Goal: Use online tool/utility: Utilize a website feature to perform a specific function

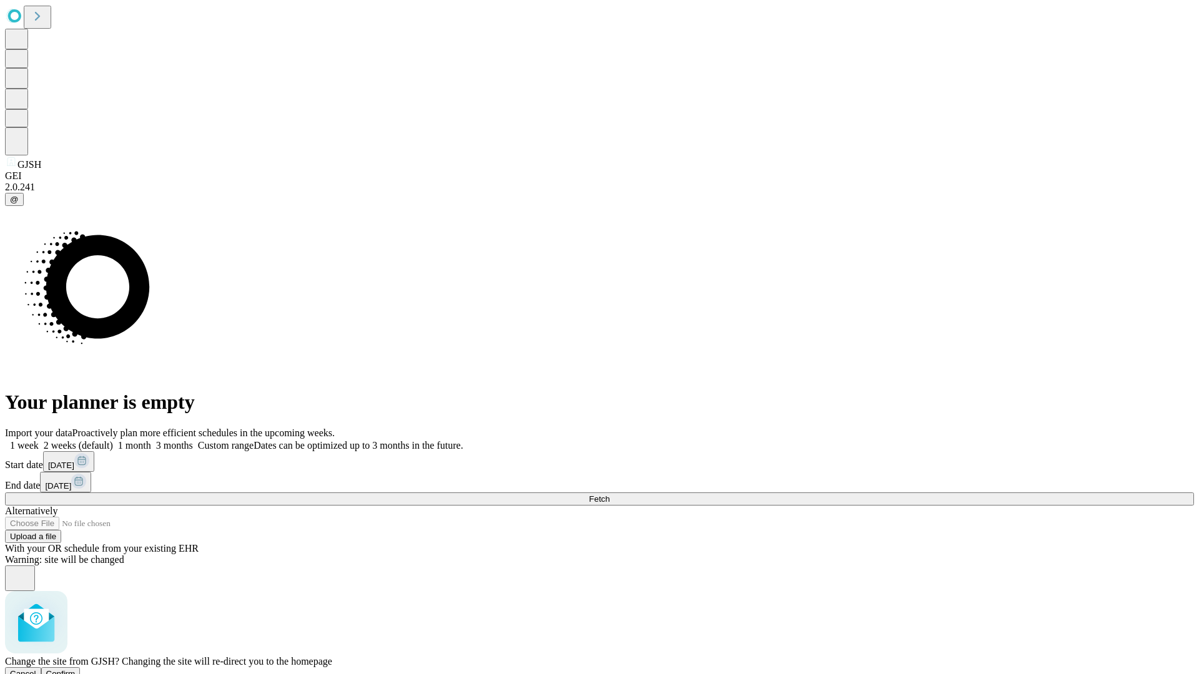
click at [76, 669] on span "Confirm" at bounding box center [60, 673] width 29 height 9
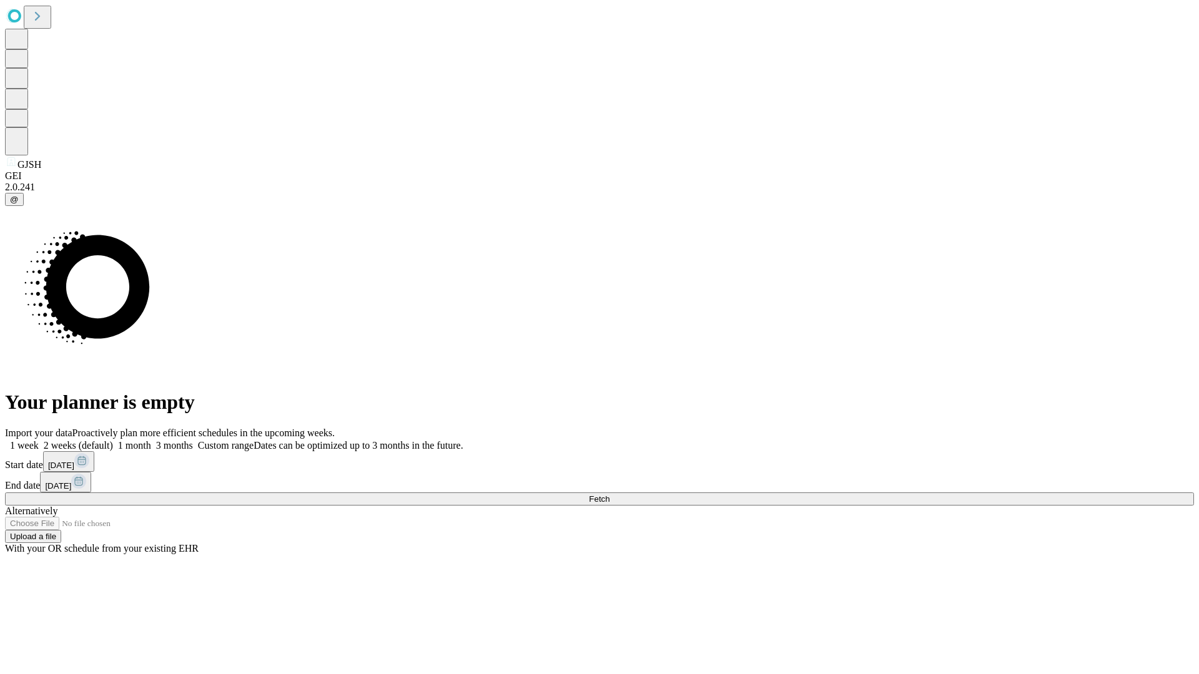
click at [39, 440] on label "1 week" at bounding box center [22, 445] width 34 height 11
click at [609, 494] on span "Fetch" at bounding box center [599, 498] width 21 height 9
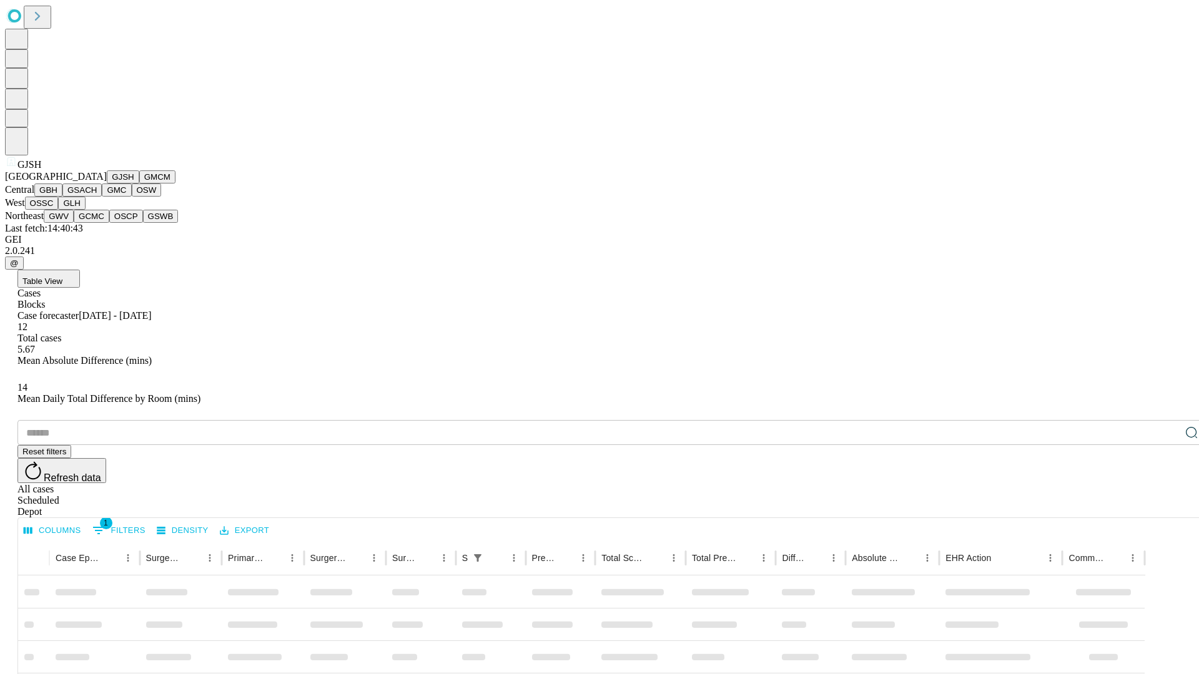
click at [139, 184] on button "GMCM" at bounding box center [157, 176] width 36 height 13
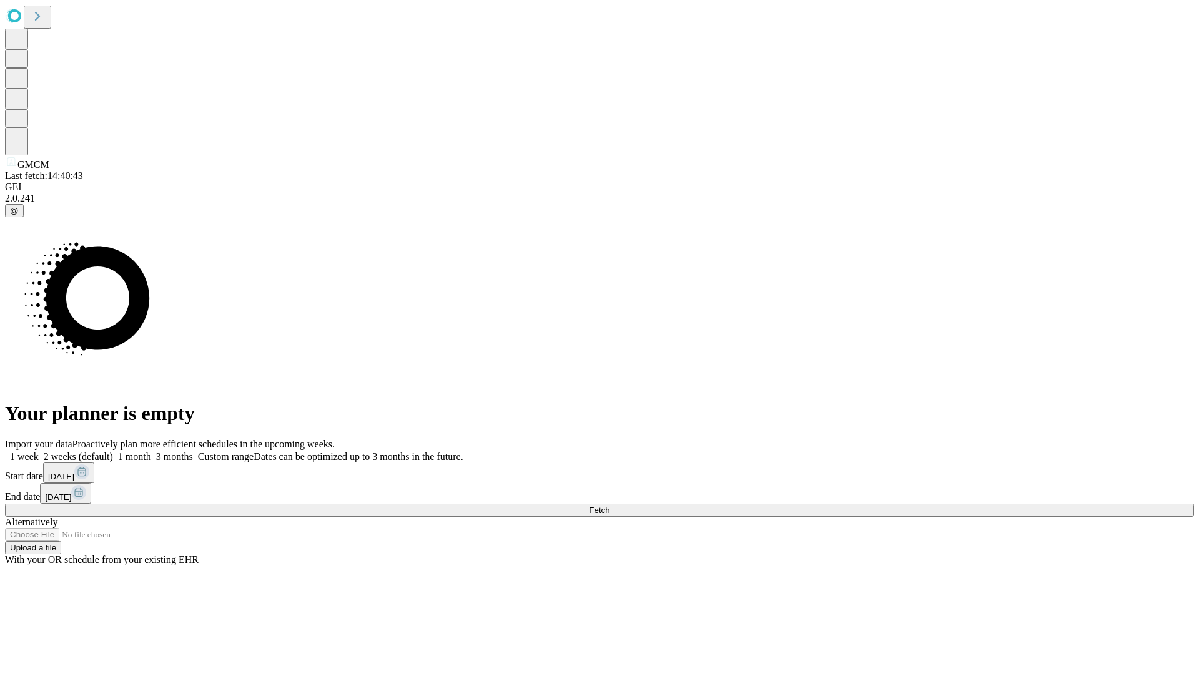
click at [39, 451] on label "1 week" at bounding box center [22, 456] width 34 height 11
click at [609, 506] on span "Fetch" at bounding box center [599, 510] width 21 height 9
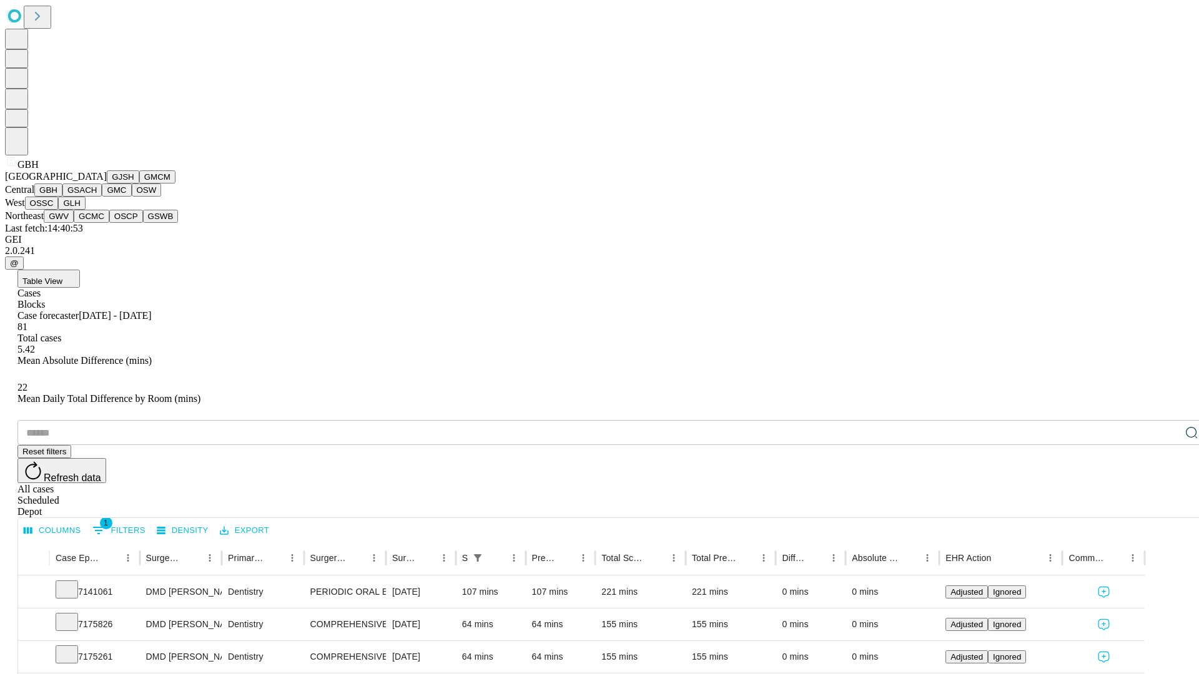
click at [97, 197] on button "GSACH" at bounding box center [81, 190] width 39 height 13
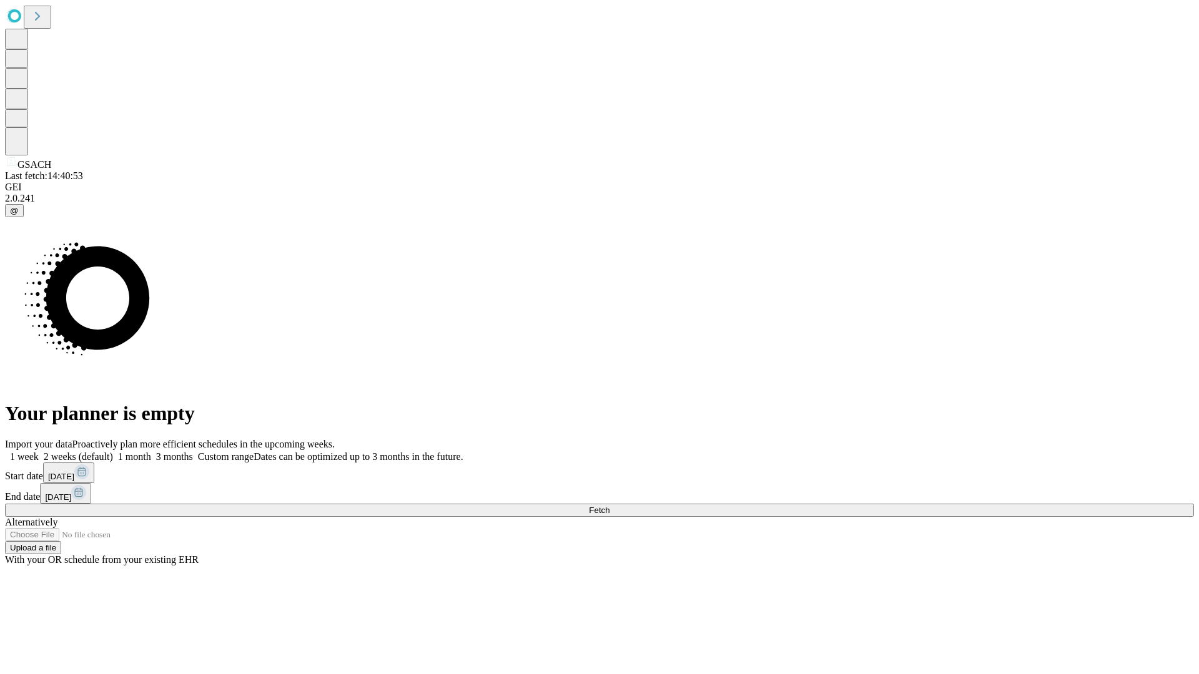
click at [39, 451] on label "1 week" at bounding box center [22, 456] width 34 height 11
click at [609, 506] on span "Fetch" at bounding box center [599, 510] width 21 height 9
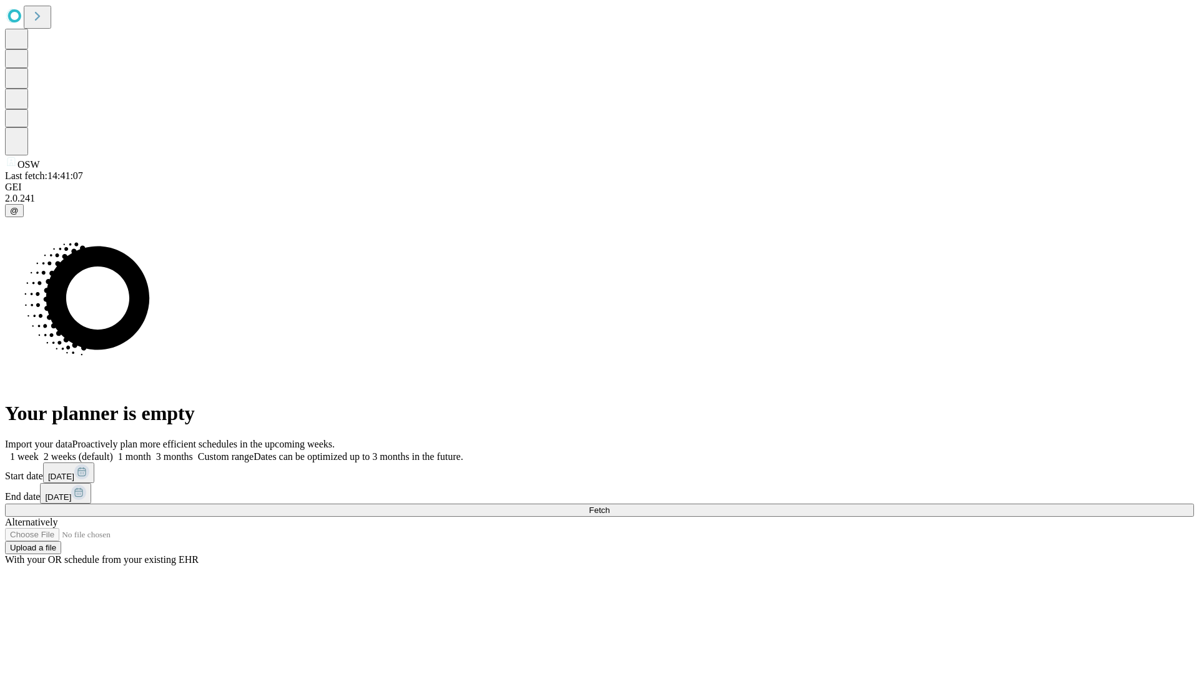
click at [39, 451] on label "1 week" at bounding box center [22, 456] width 34 height 11
click at [609, 506] on span "Fetch" at bounding box center [599, 510] width 21 height 9
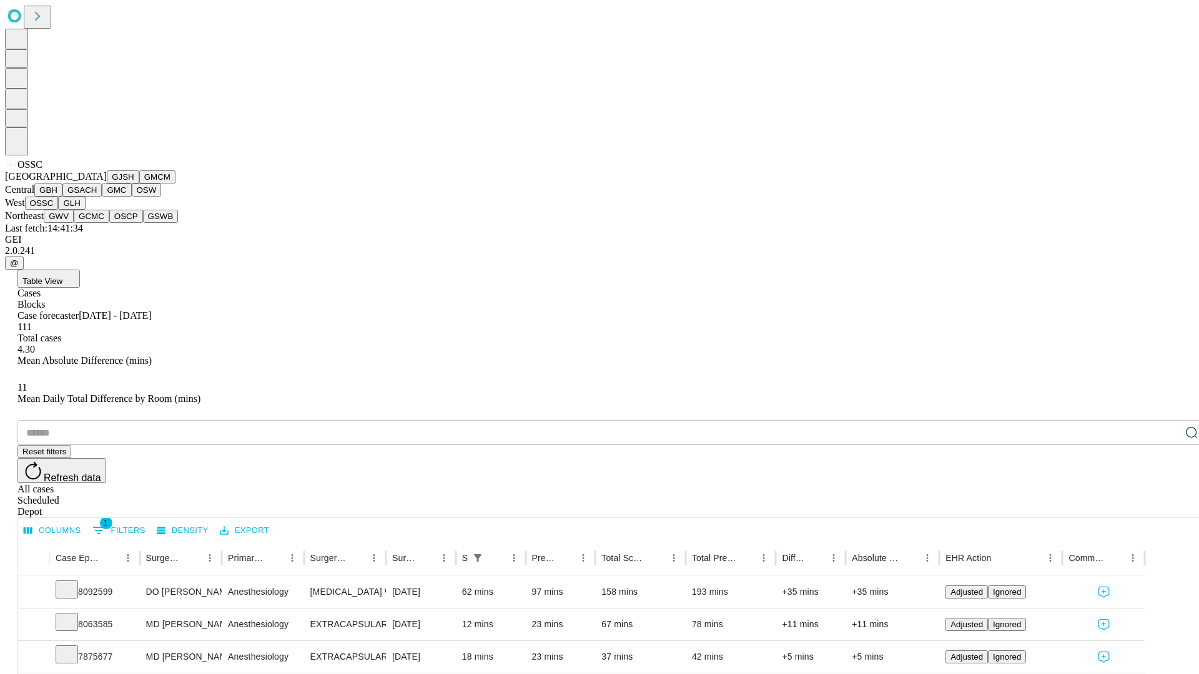
click at [85, 210] on button "GLH" at bounding box center [71, 203] width 27 height 13
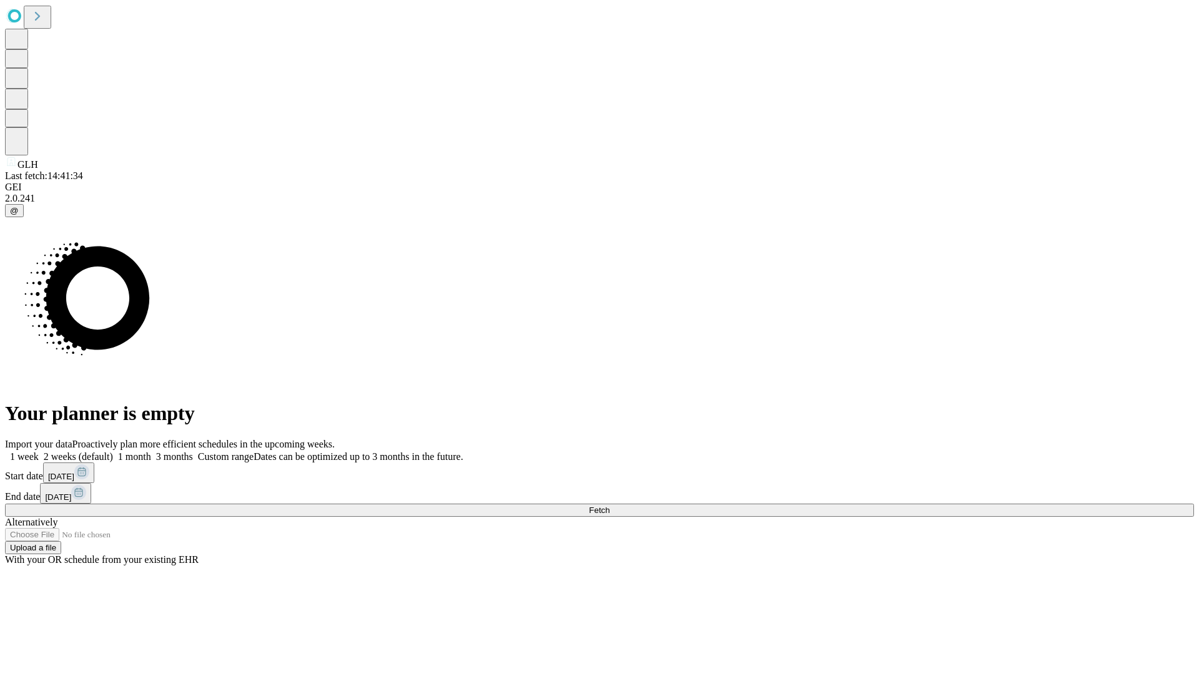
click at [39, 451] on label "1 week" at bounding box center [22, 456] width 34 height 11
click at [609, 506] on span "Fetch" at bounding box center [599, 510] width 21 height 9
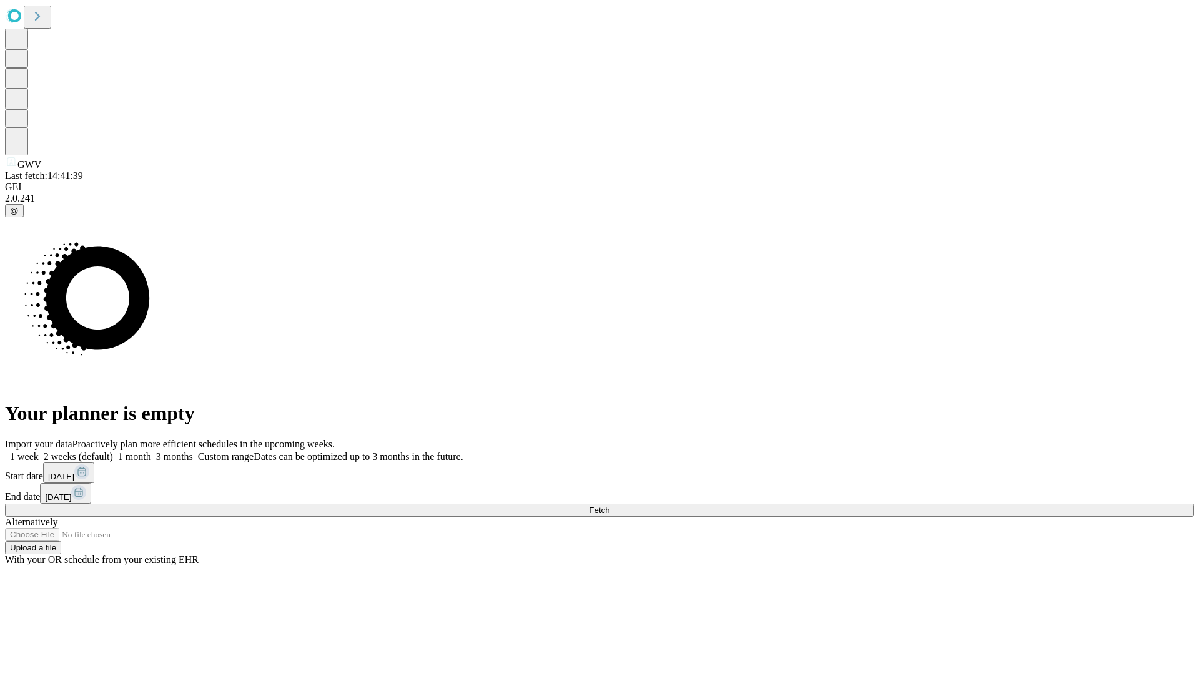
click at [609, 506] on span "Fetch" at bounding box center [599, 510] width 21 height 9
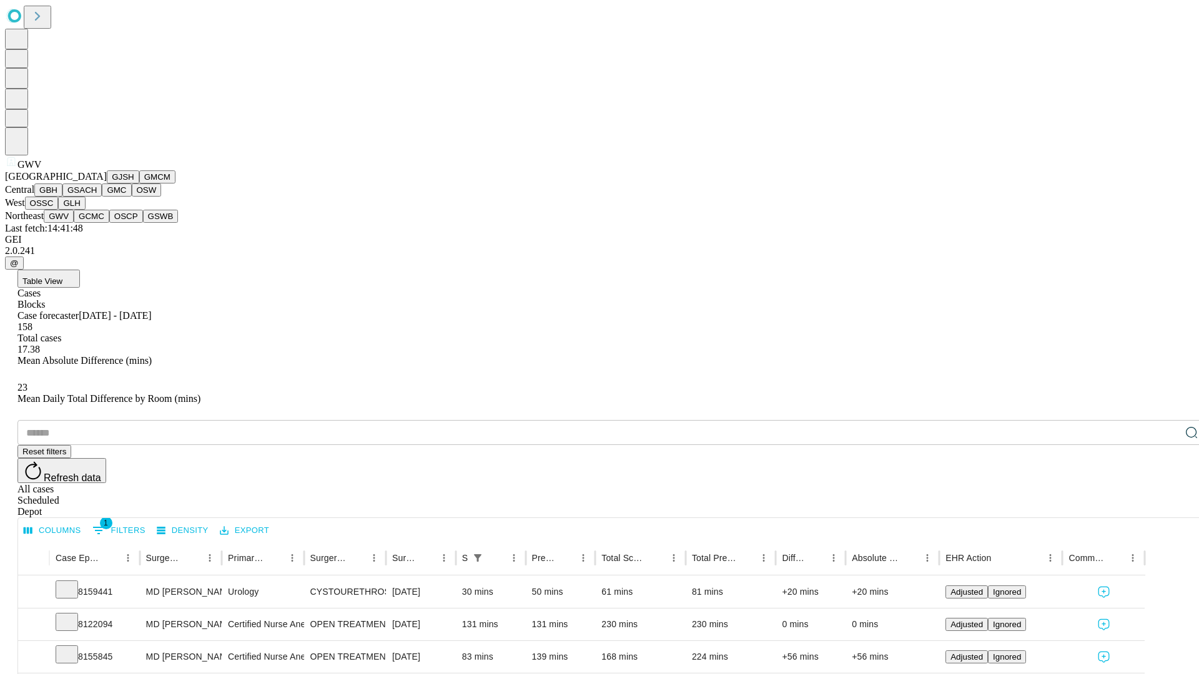
click at [97, 223] on button "GCMC" at bounding box center [92, 216] width 36 height 13
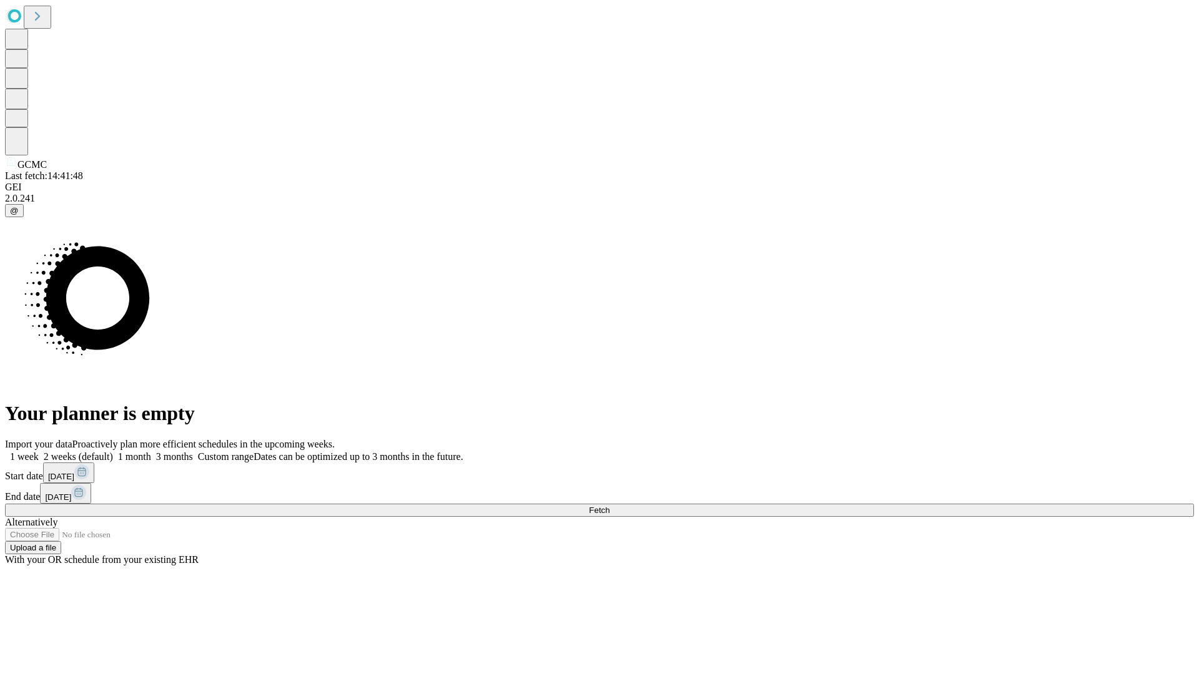
click at [39, 451] on label "1 week" at bounding box center [22, 456] width 34 height 11
click at [609, 506] on span "Fetch" at bounding box center [599, 510] width 21 height 9
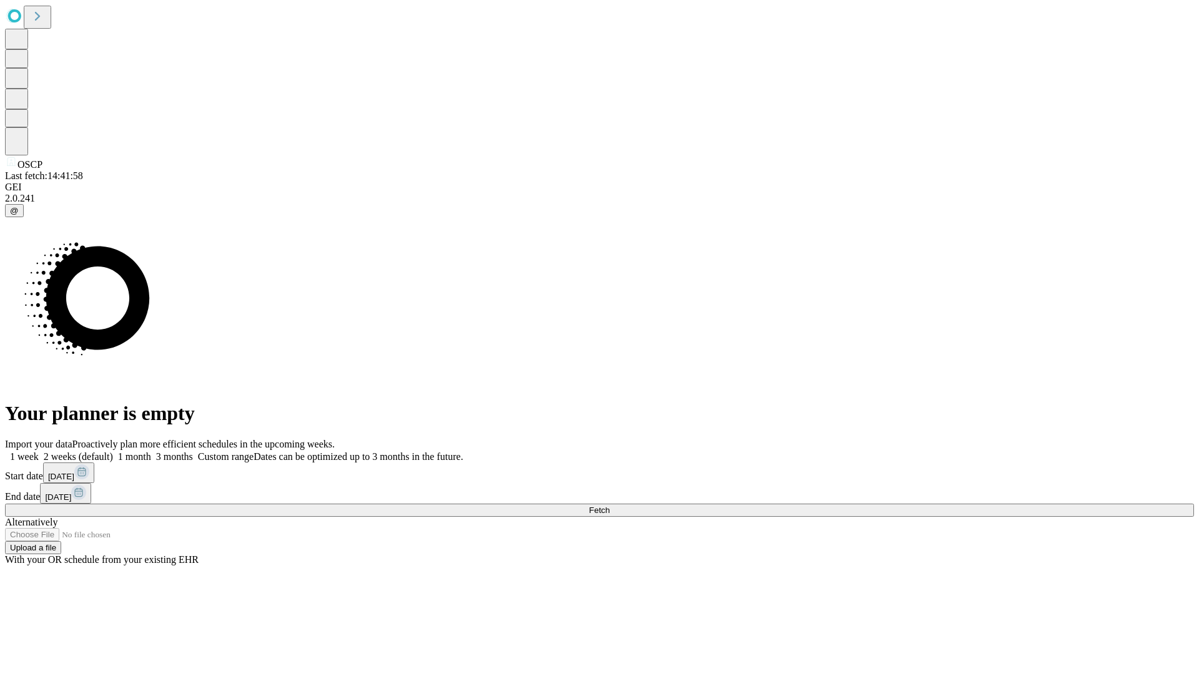
click at [39, 451] on label "1 week" at bounding box center [22, 456] width 34 height 11
click at [609, 506] on span "Fetch" at bounding box center [599, 510] width 21 height 9
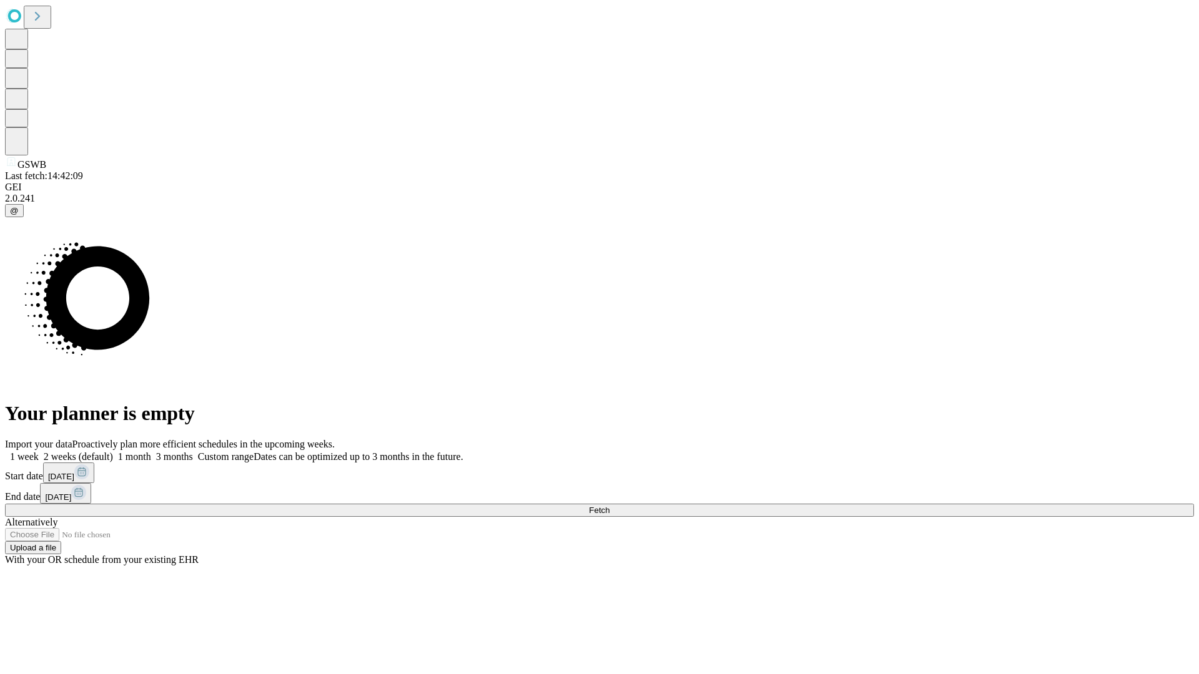
click at [39, 451] on label "1 week" at bounding box center [22, 456] width 34 height 11
click at [609, 506] on span "Fetch" at bounding box center [599, 510] width 21 height 9
